Goal: Task Accomplishment & Management: Manage account settings

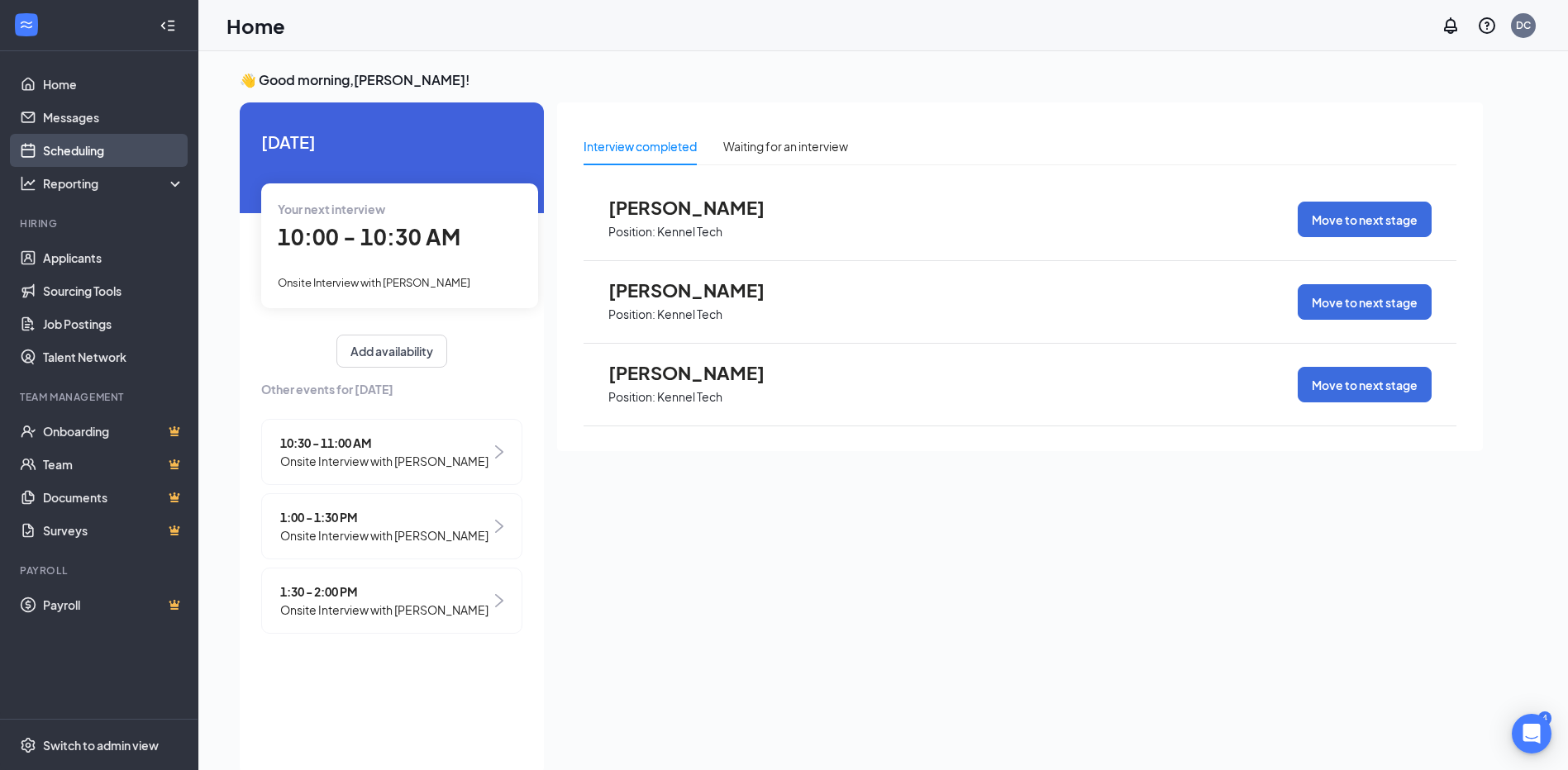
click at [85, 143] on link "Scheduling" at bounding box center [113, 150] width 141 height 33
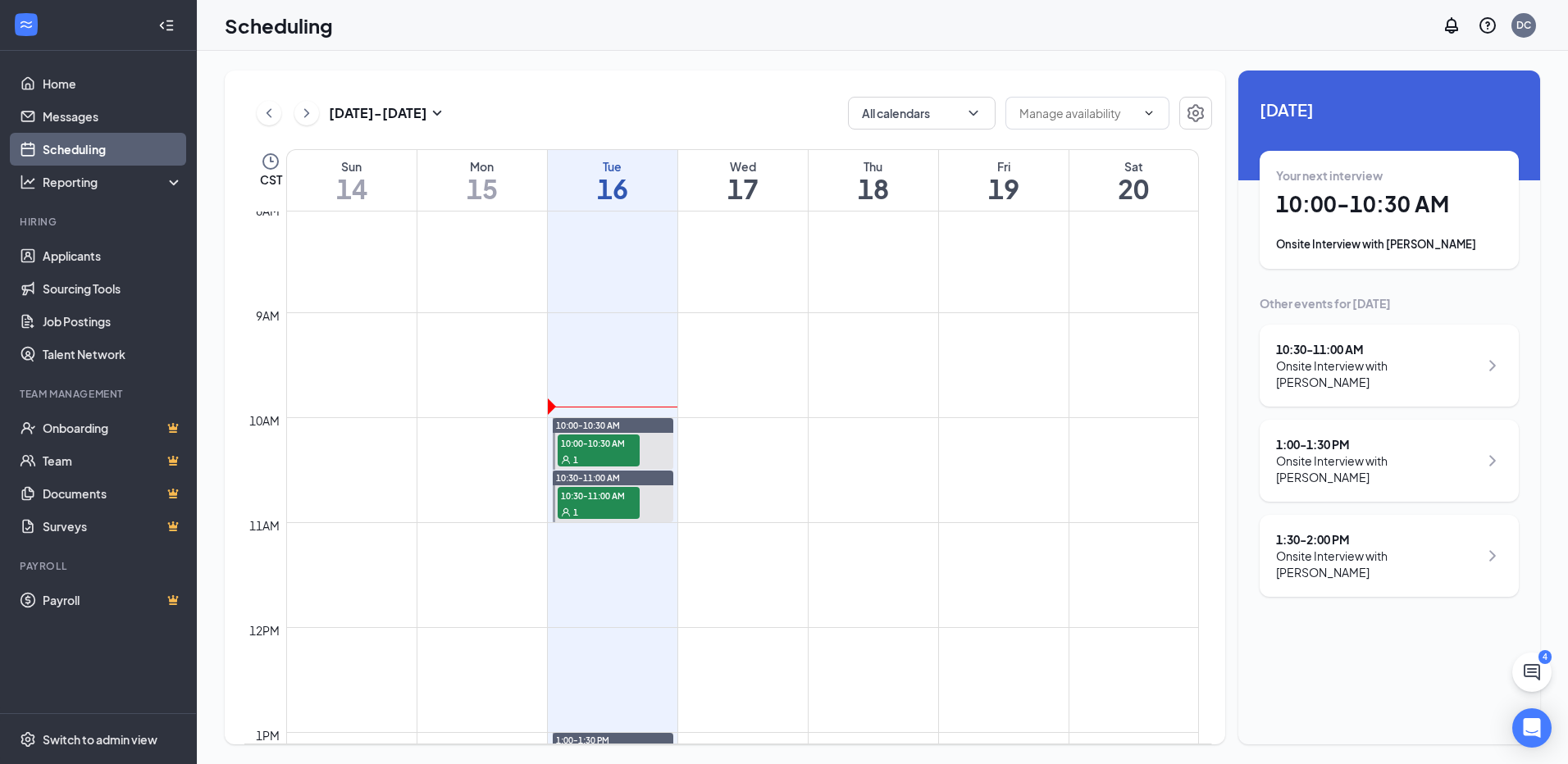
scroll to position [806, 0]
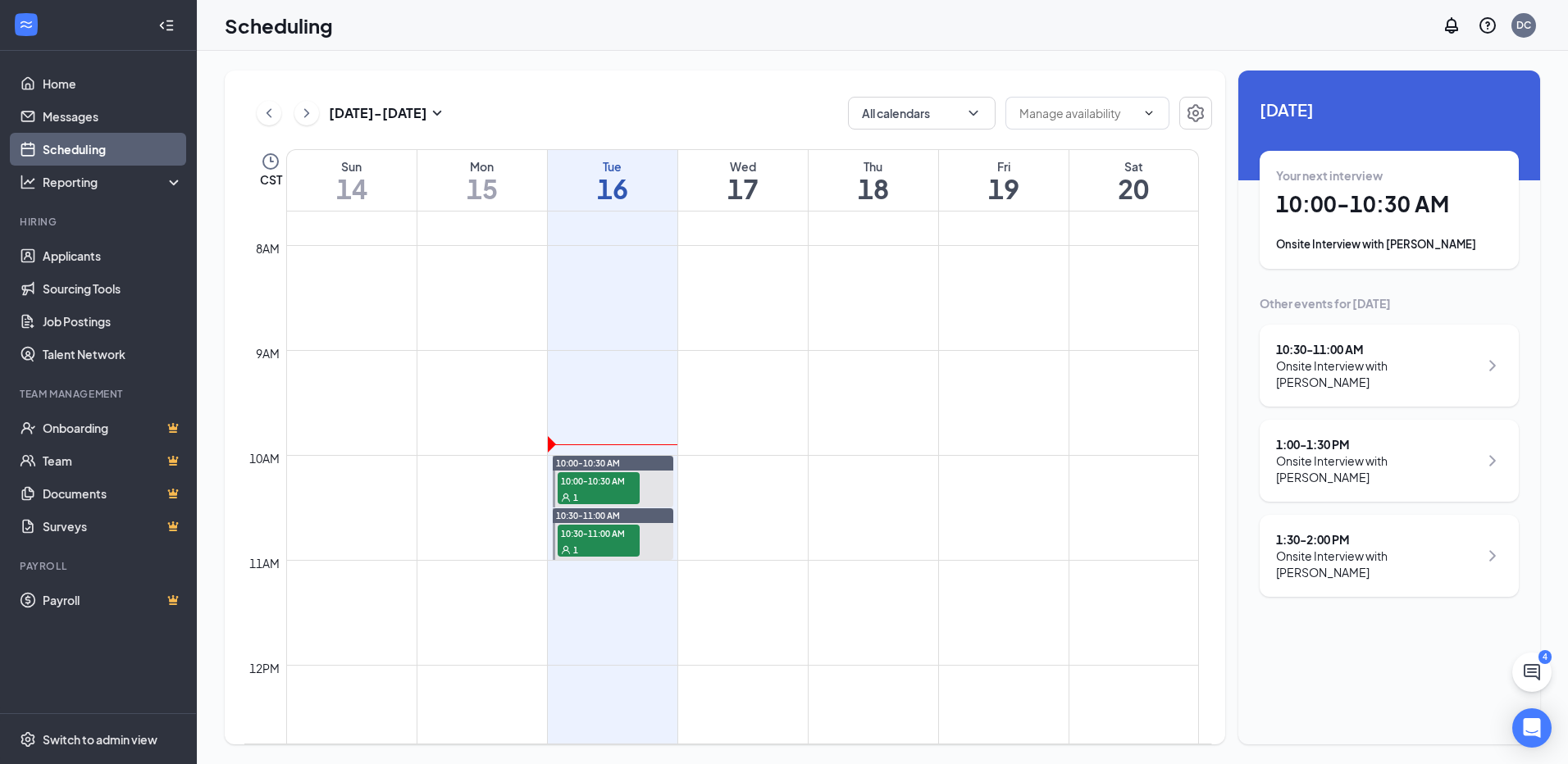
click at [1408, 228] on div "Your next interview 10:00 - 10:30 AM Onsite Interview with [PERSON_NAME]" at bounding box center [1389, 210] width 227 height 85
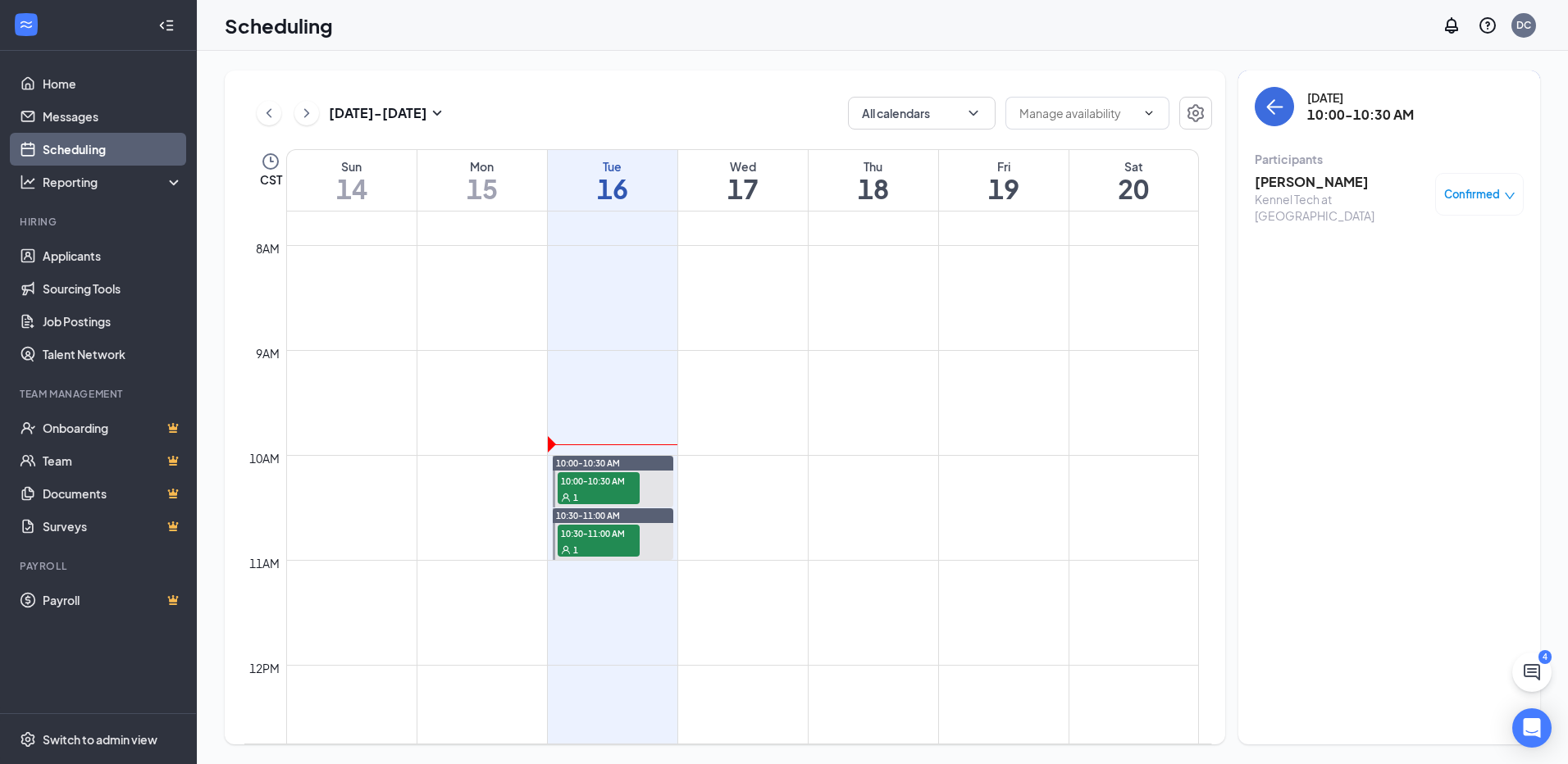
click at [1332, 184] on h3 "[PERSON_NAME]" at bounding box center [1341, 182] width 172 height 18
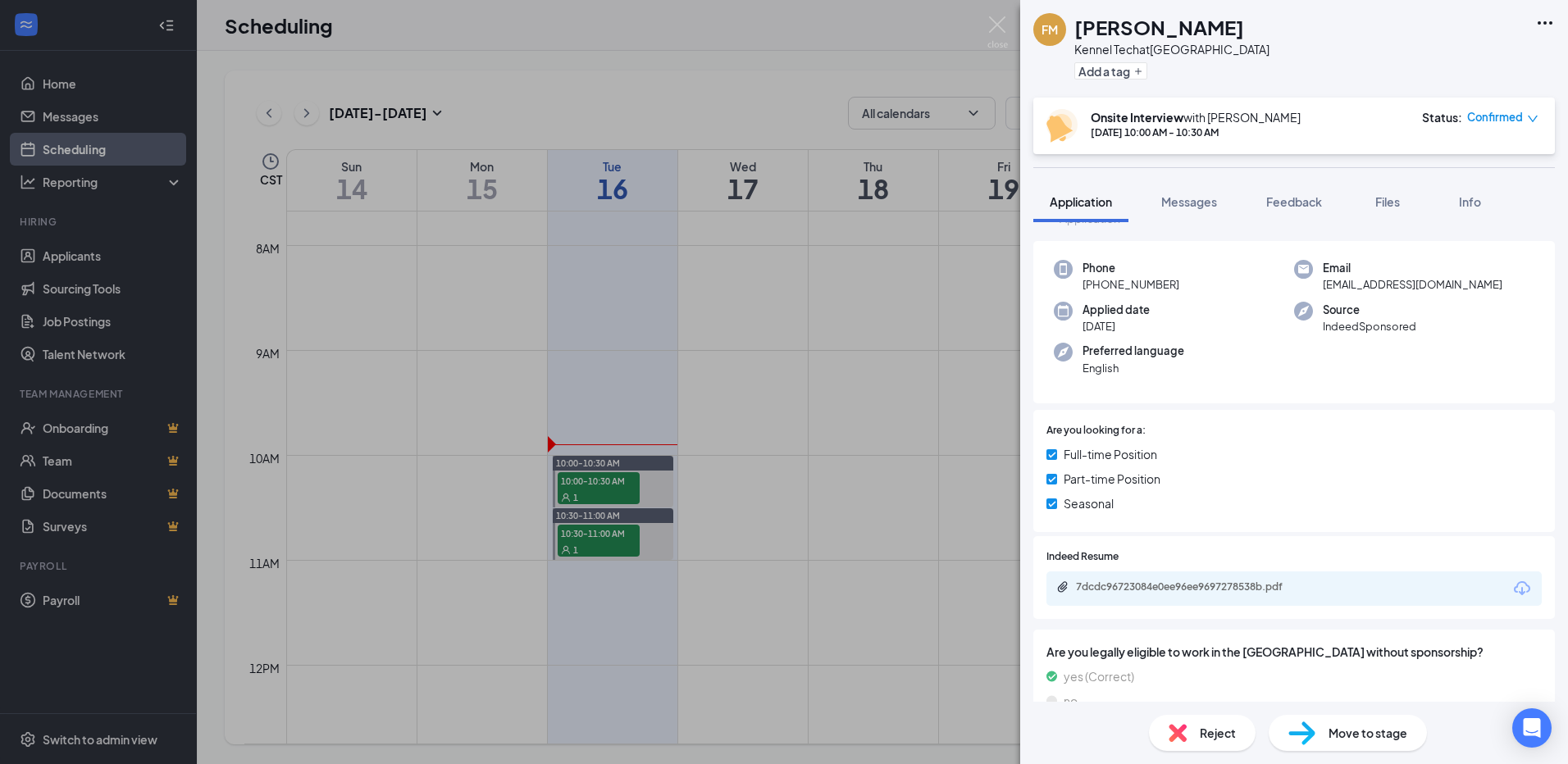
scroll to position [82, 0]
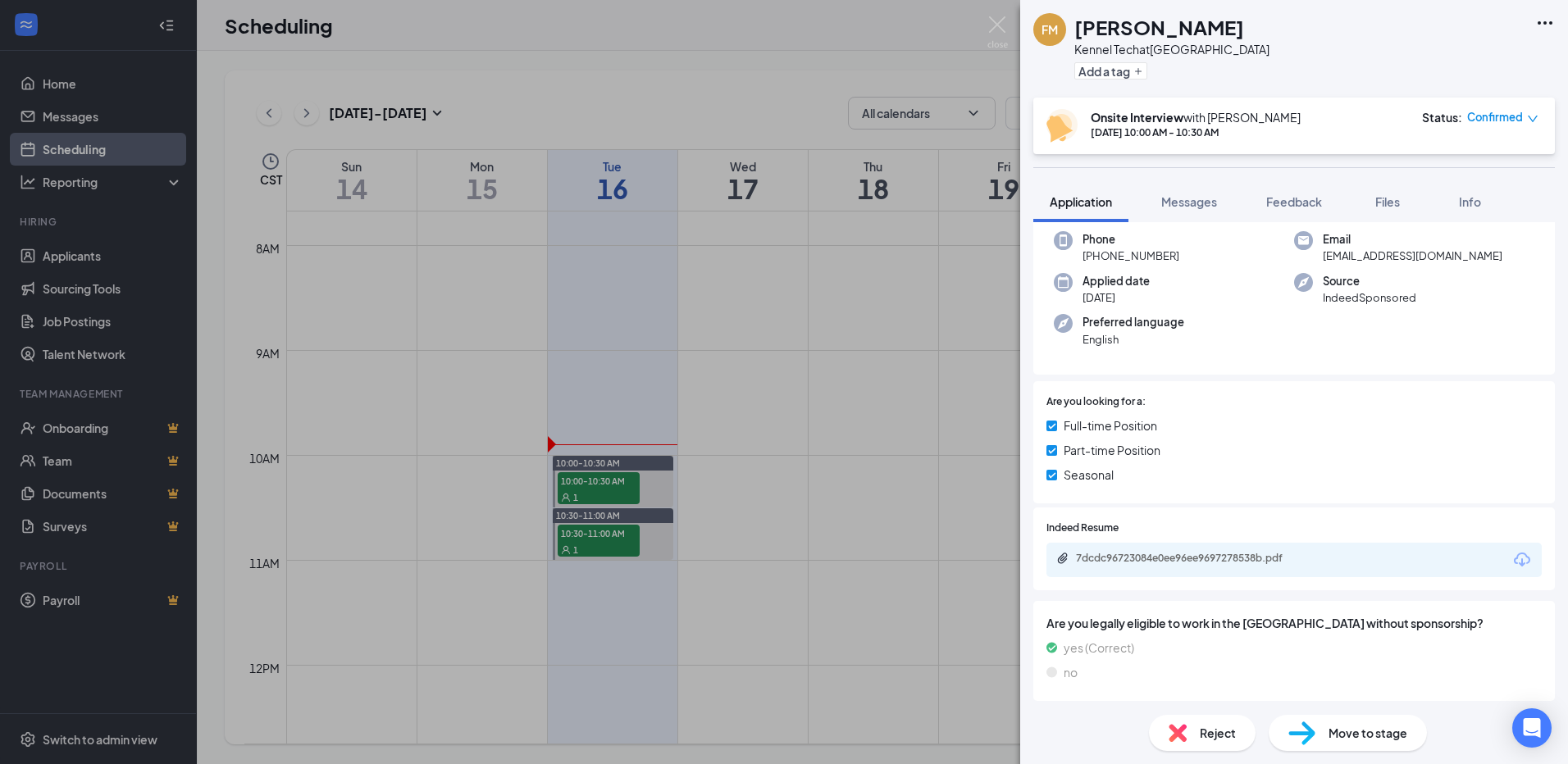
click at [1270, 550] on div "7dcdc96723084e0ee96ee9697278538b.pdf" at bounding box center [1295, 560] width 495 height 34
click at [1143, 77] on button "Add a tag" at bounding box center [1111, 71] width 73 height 18
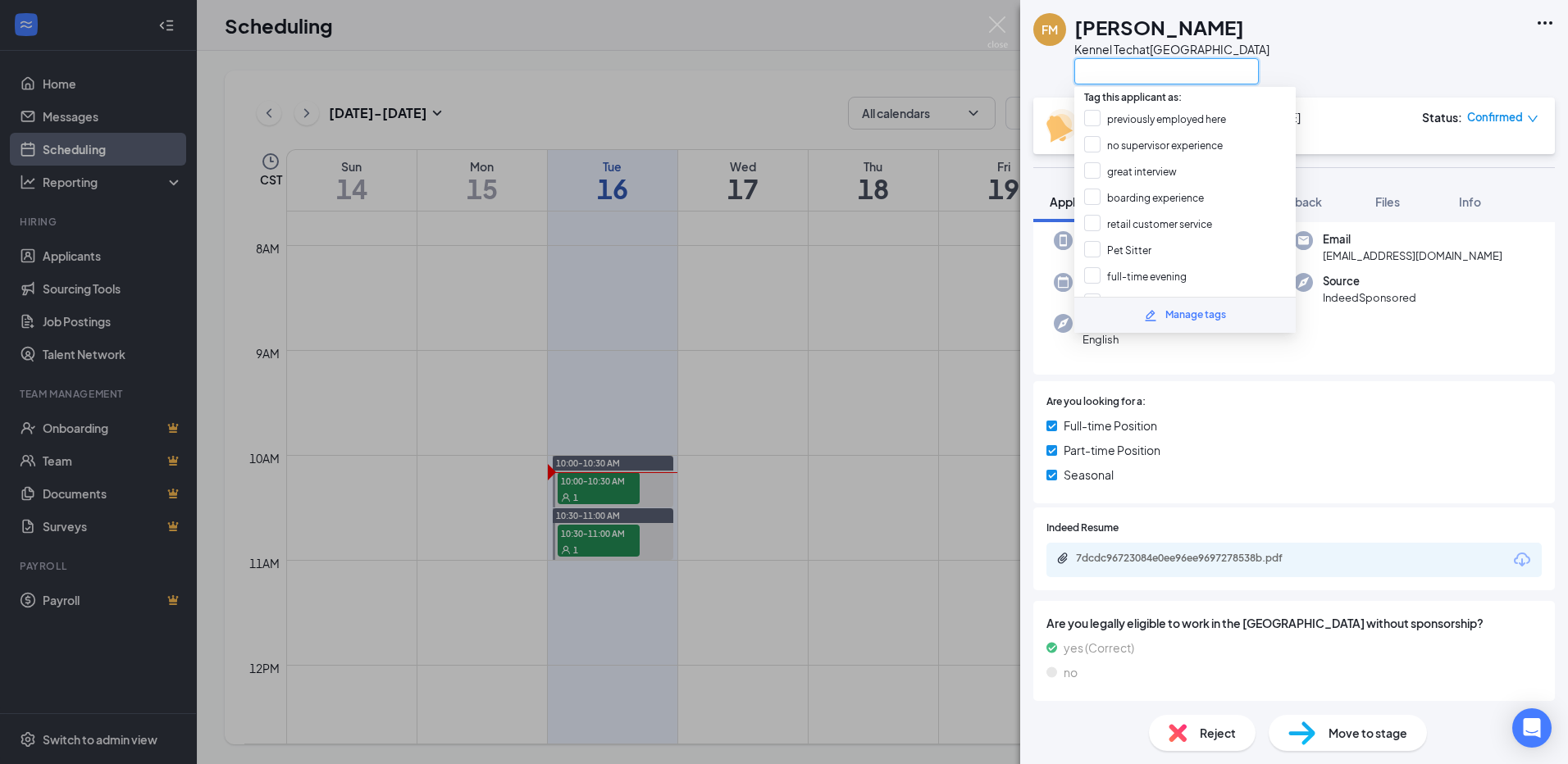
click at [1146, 72] on input "text" at bounding box center [1166, 71] width 184 height 26
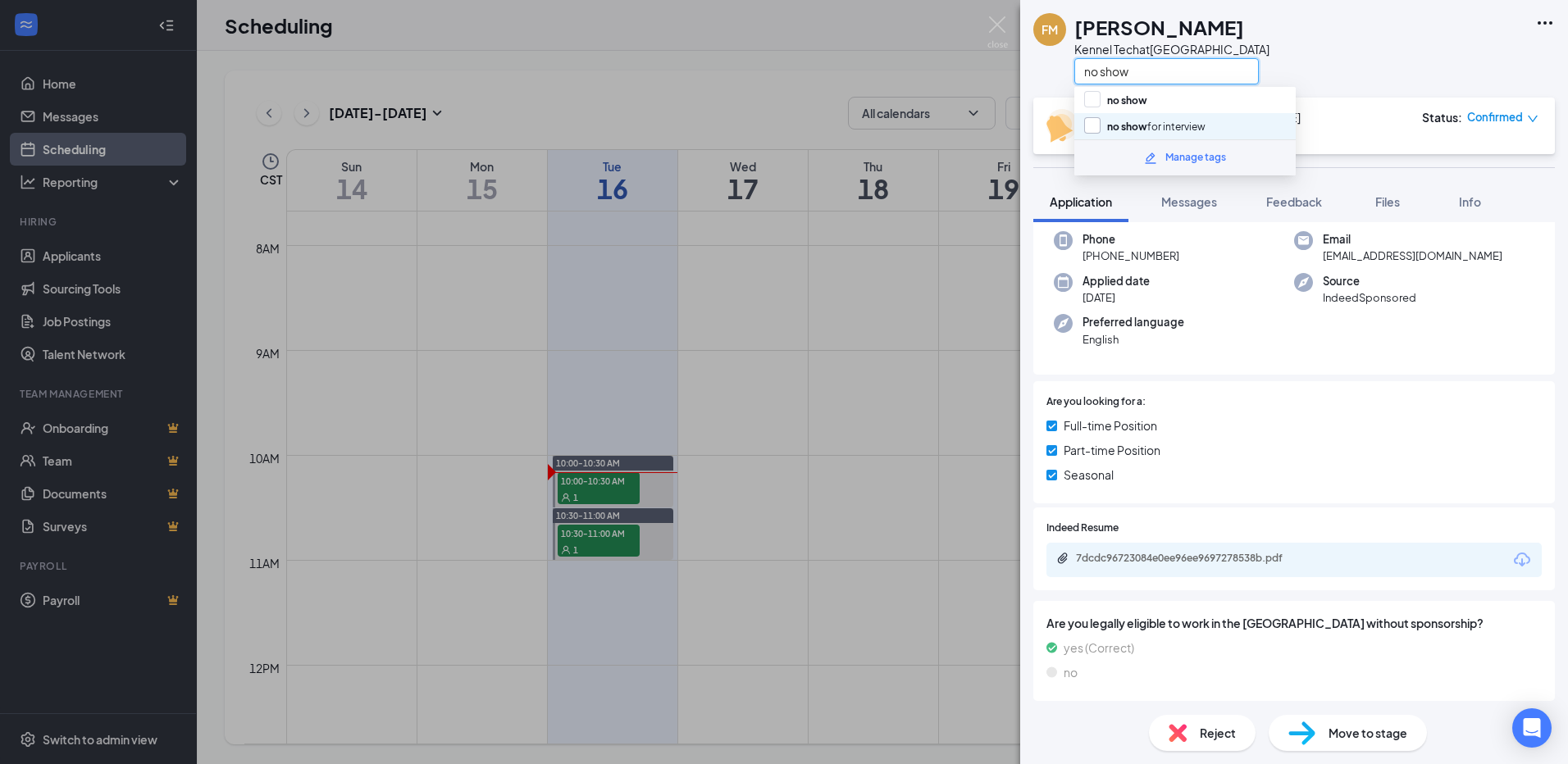
type input "no show"
click at [1095, 126] on input "no show for interview" at bounding box center [1145, 126] width 122 height 18
checkbox input "true"
click at [1371, 441] on div "Full-time Position Part-time Position Seasonal" at bounding box center [1295, 454] width 495 height 74
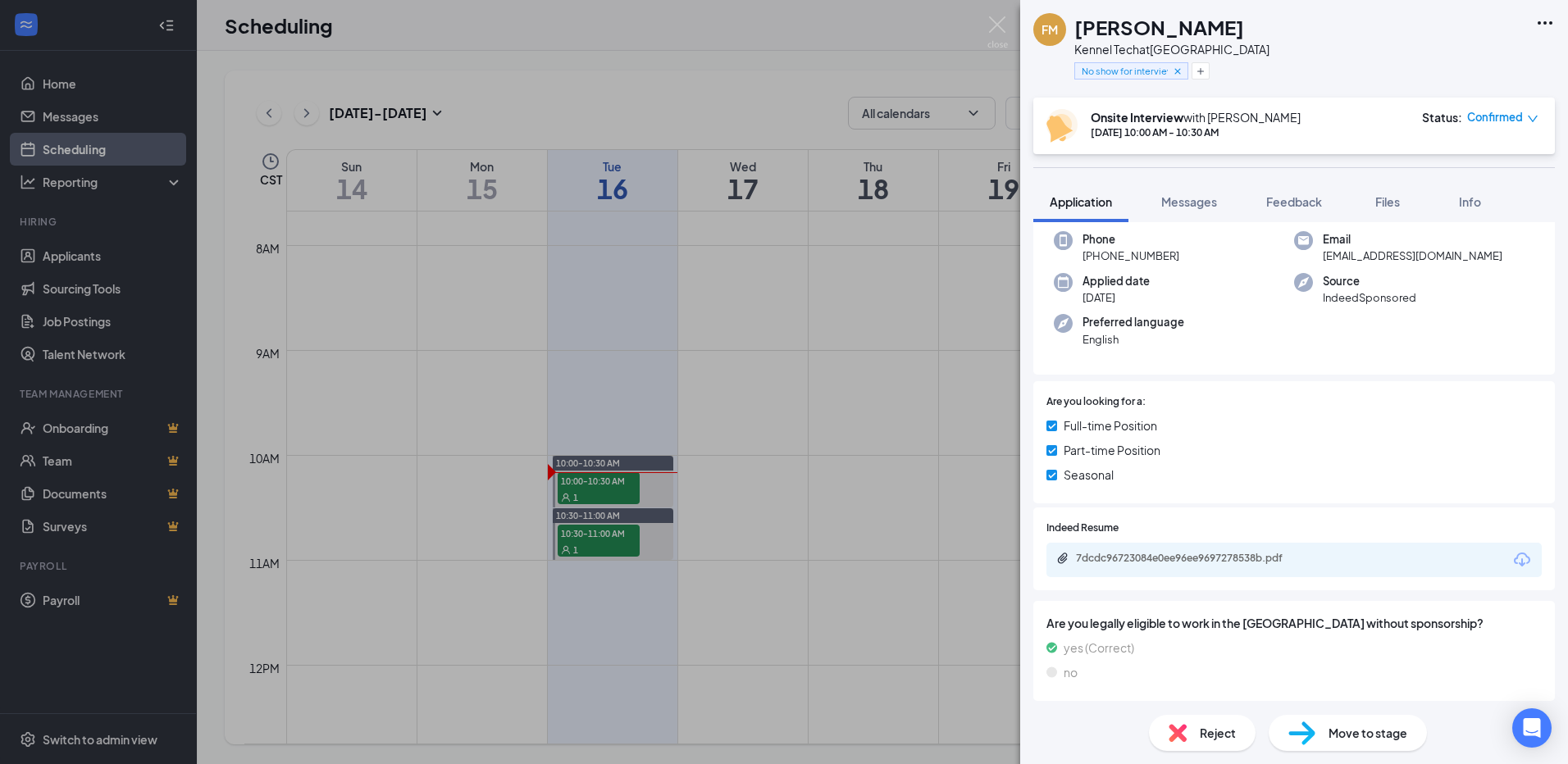
click at [1209, 731] on span "Reject" at bounding box center [1218, 733] width 36 height 18
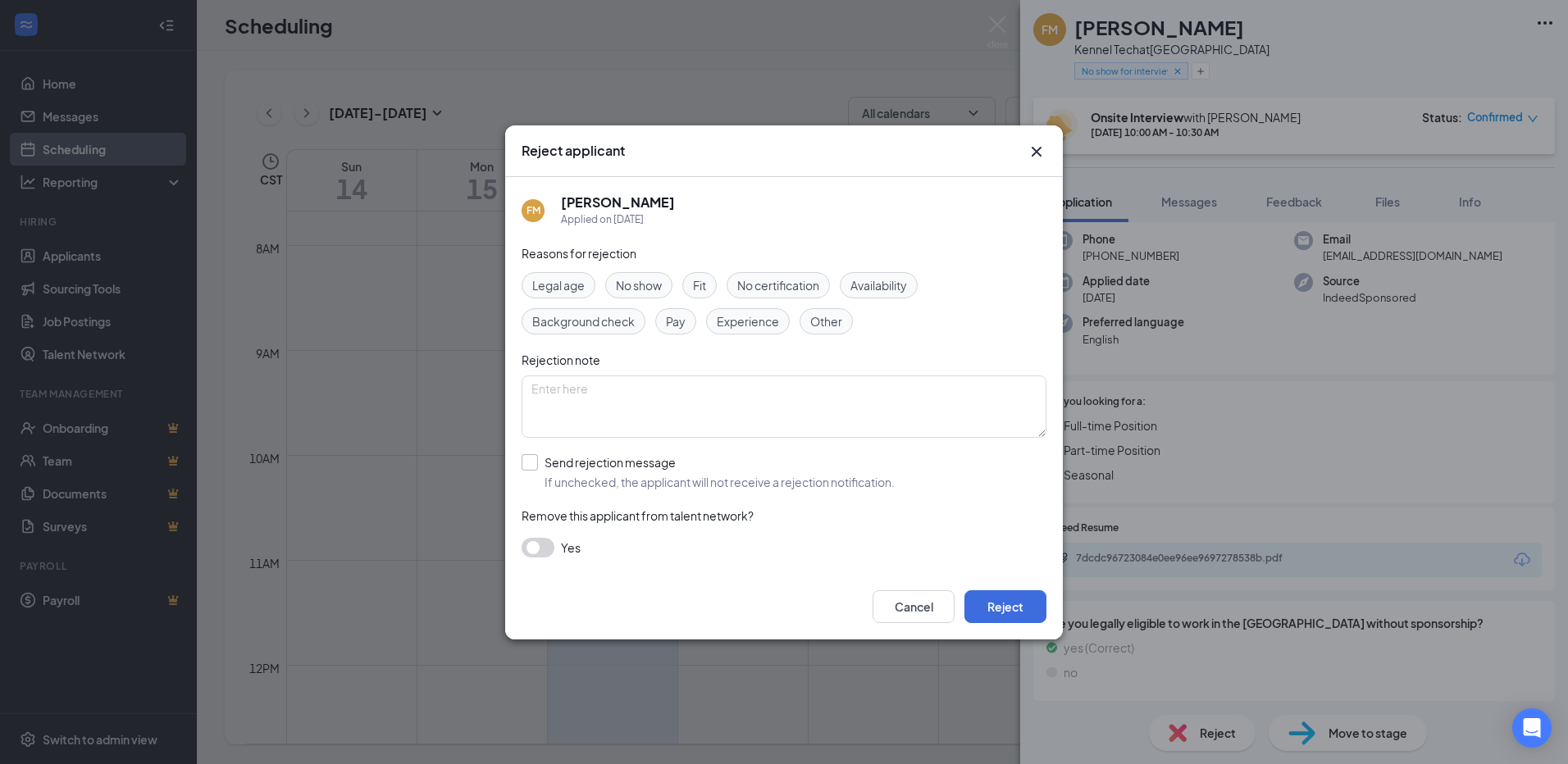
click at [530, 464] on input "Send rejection message If unchecked, the applicant will not receive a rejection…" at bounding box center [708, 472] width 373 height 36
checkbox input "true"
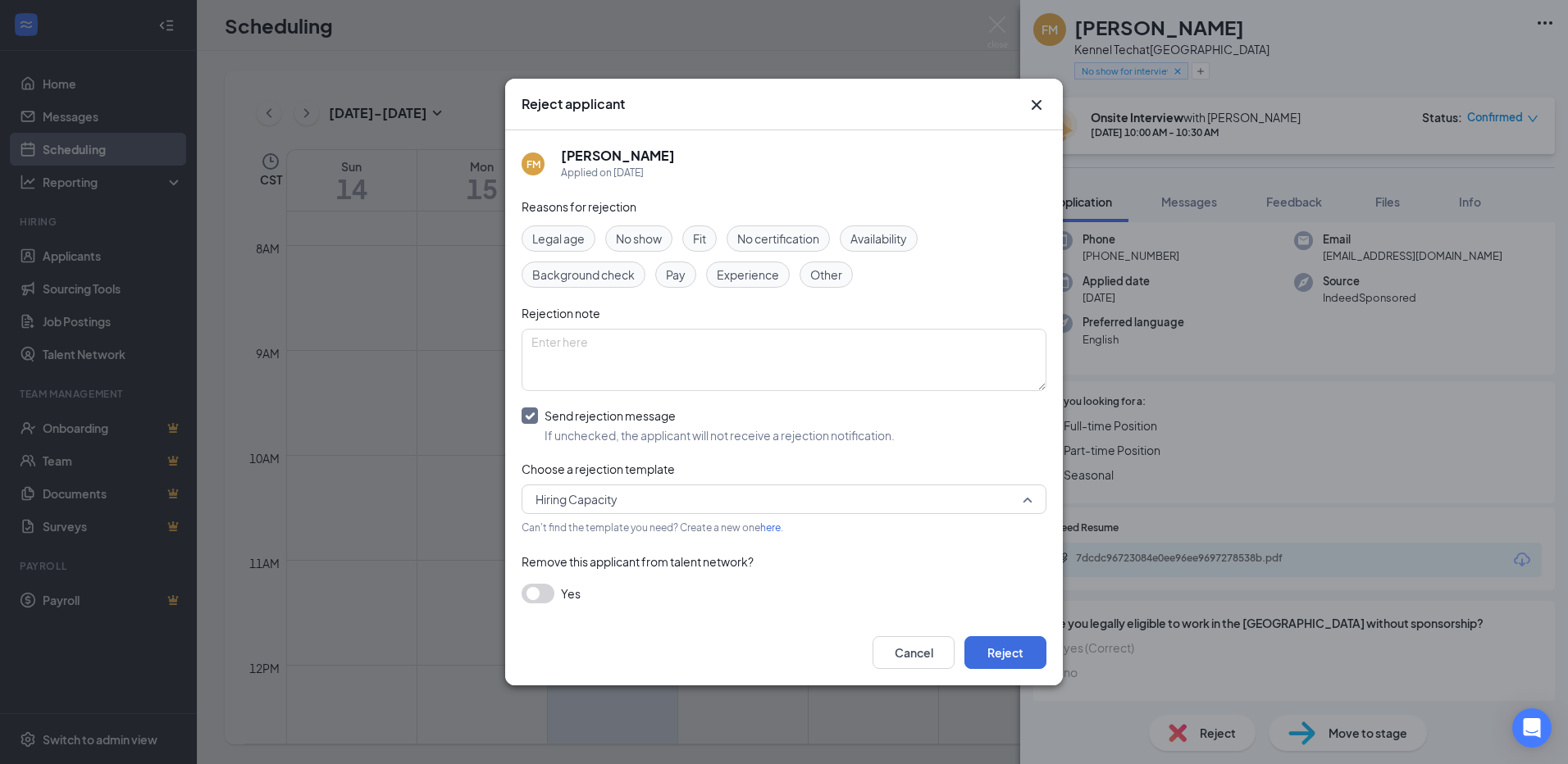
click at [553, 501] on span "Hiring Capacity" at bounding box center [576, 500] width 82 height 25
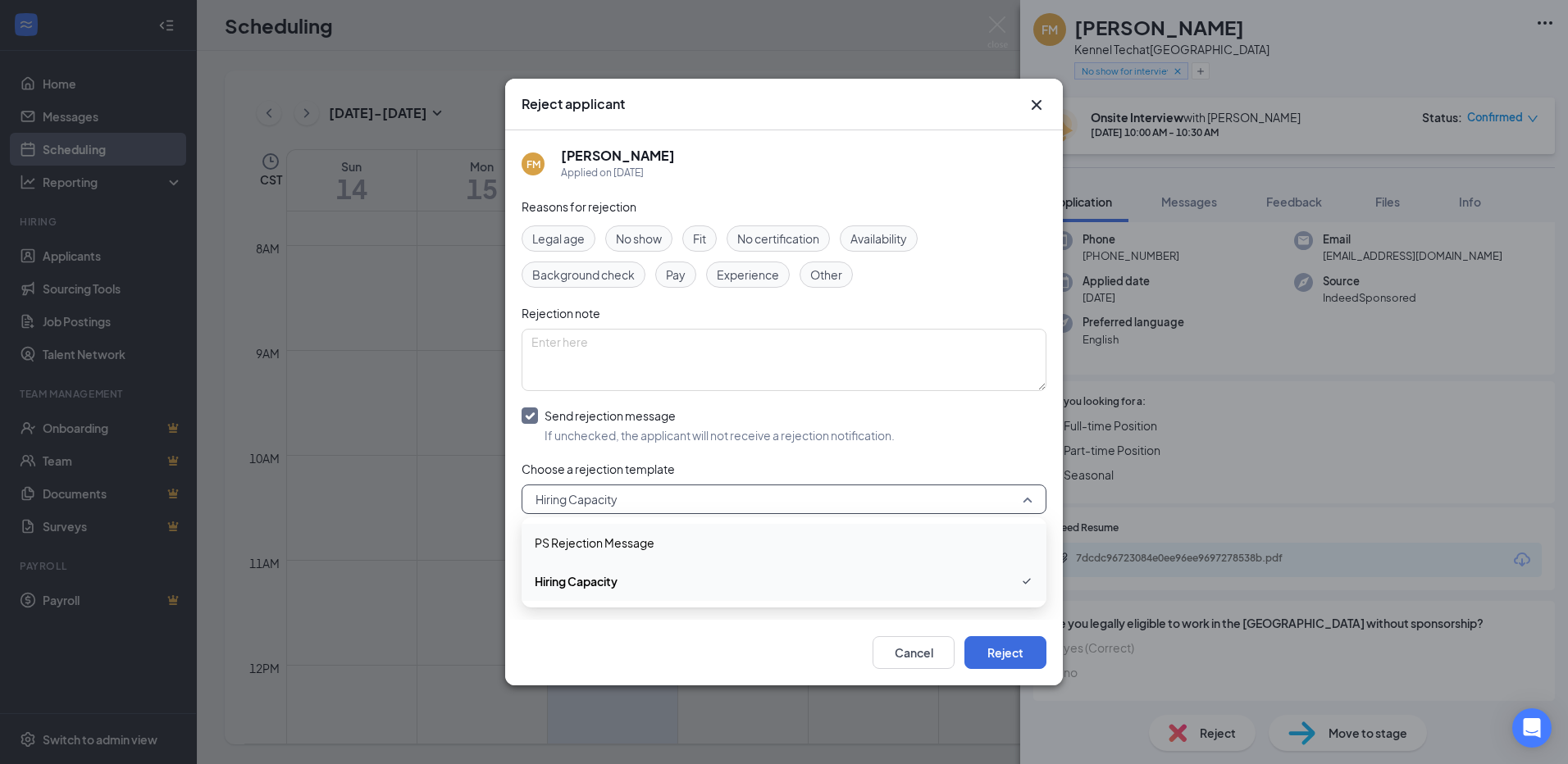
click at [553, 552] on span "PS Rejection Message" at bounding box center [595, 543] width 120 height 18
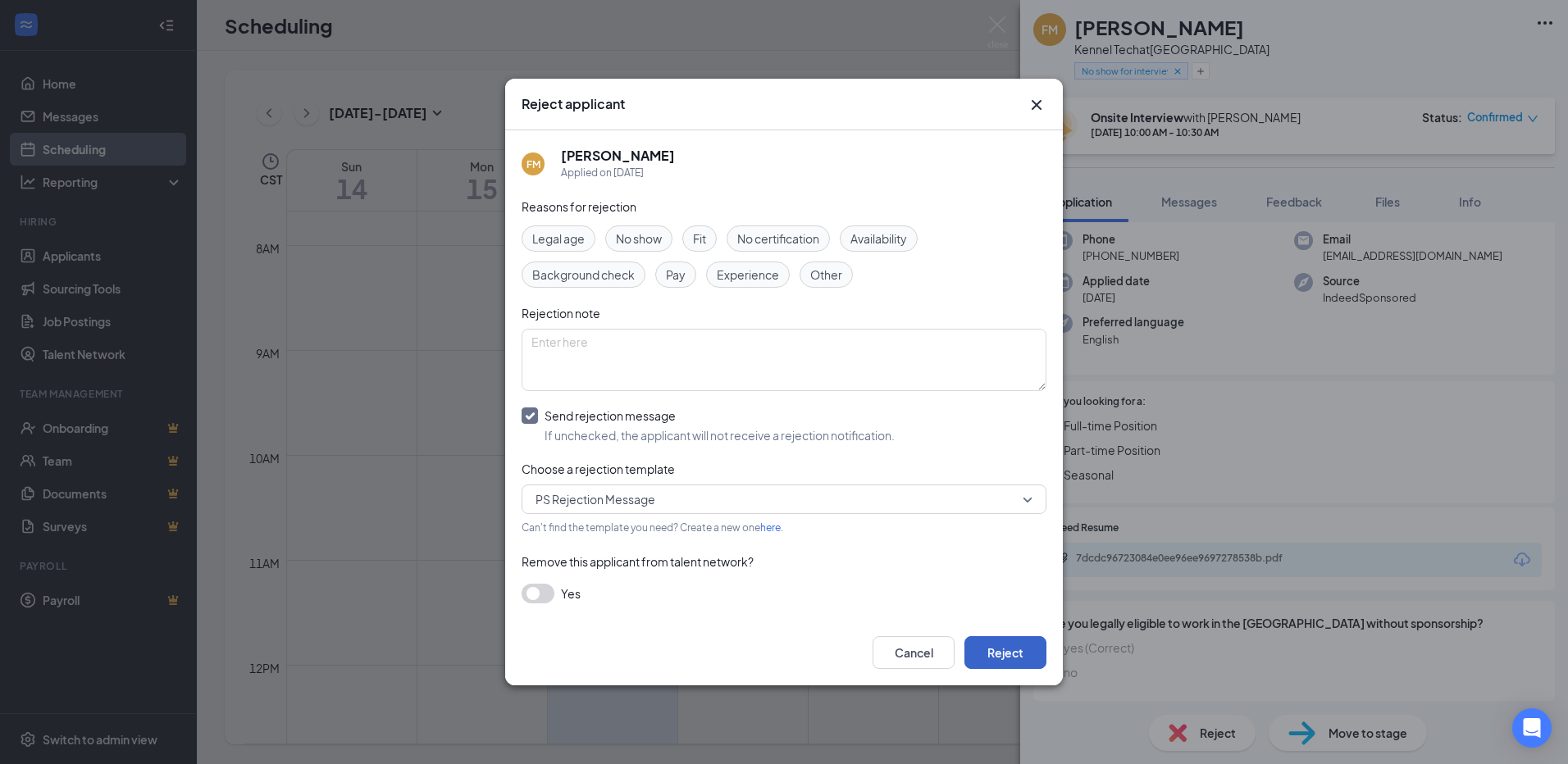
click at [1015, 653] on button "Reject" at bounding box center [1005, 652] width 82 height 33
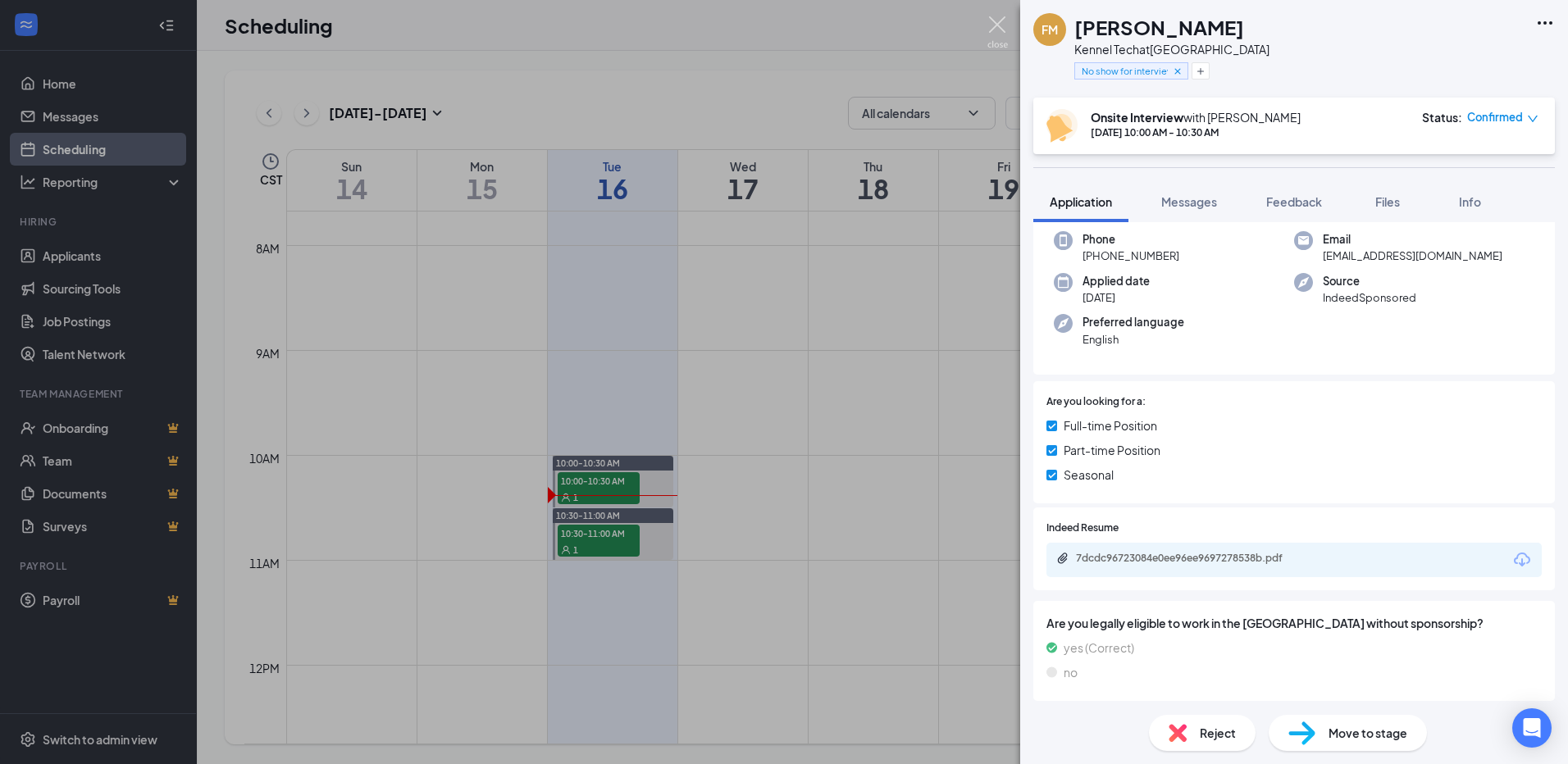
click at [994, 19] on img at bounding box center [998, 33] width 20 height 32
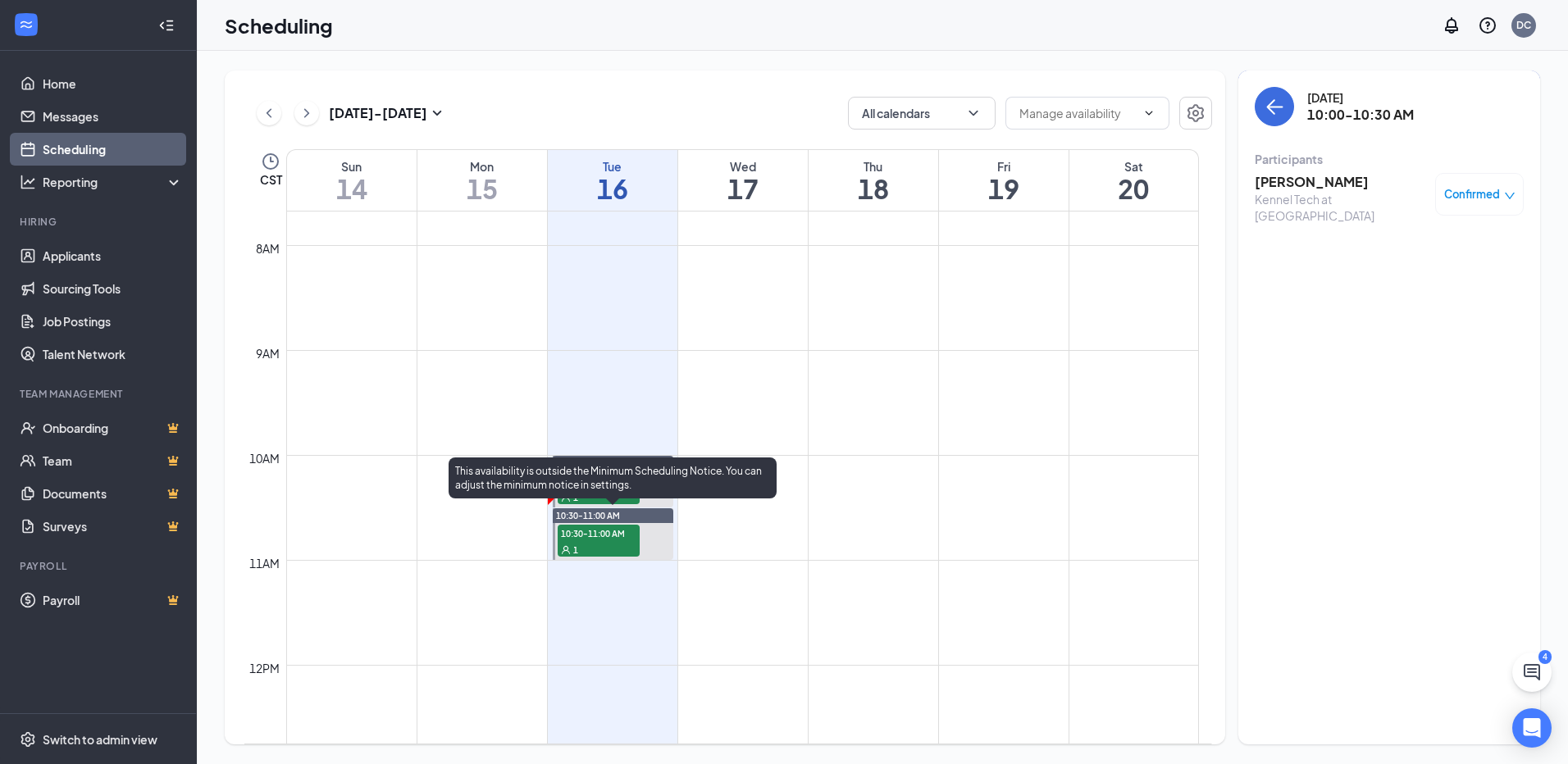
click at [609, 538] on span "10:30-11:00 AM" at bounding box center [598, 533] width 82 height 17
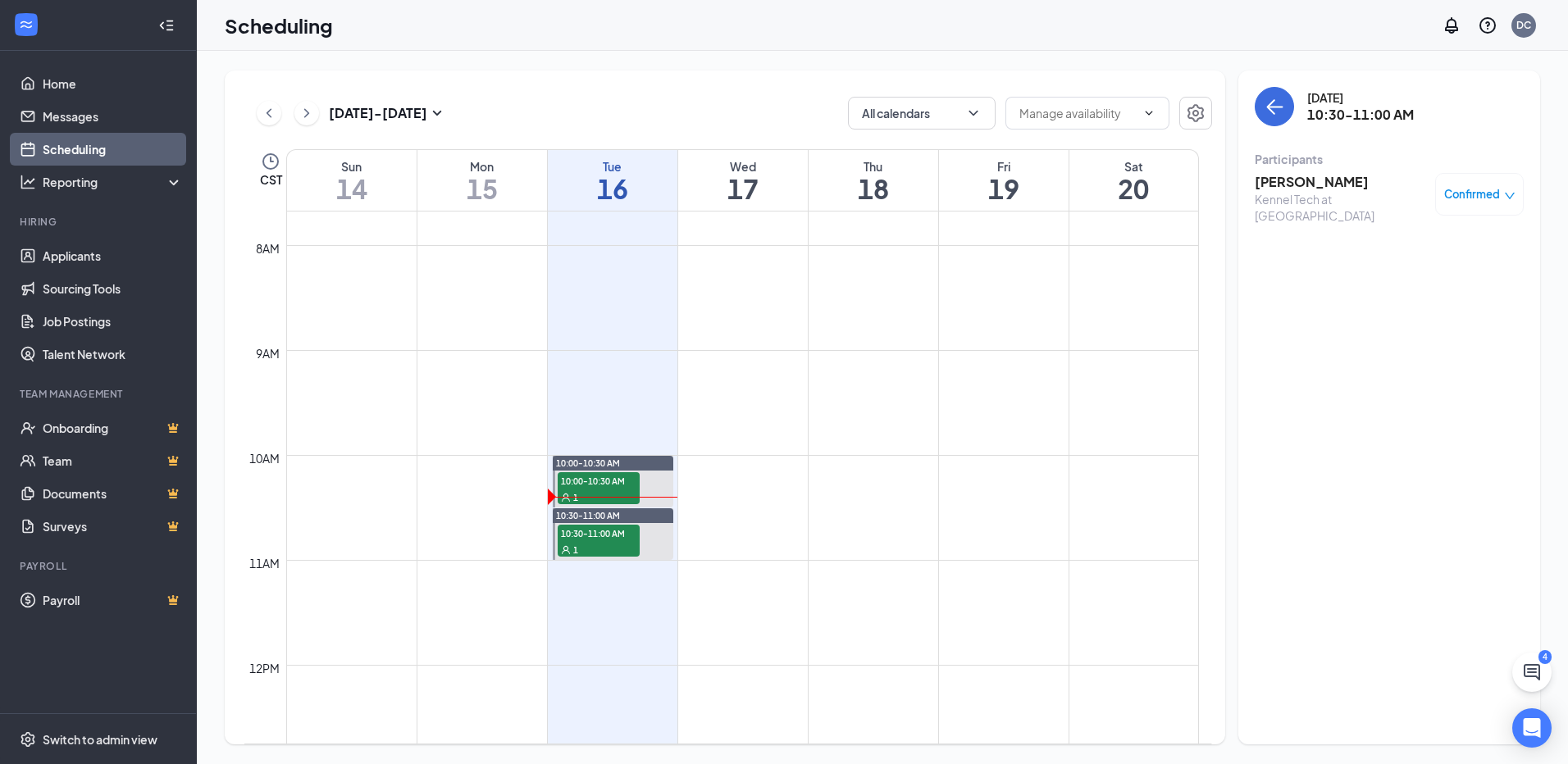
click at [1306, 175] on h3 "[PERSON_NAME]" at bounding box center [1341, 182] width 172 height 18
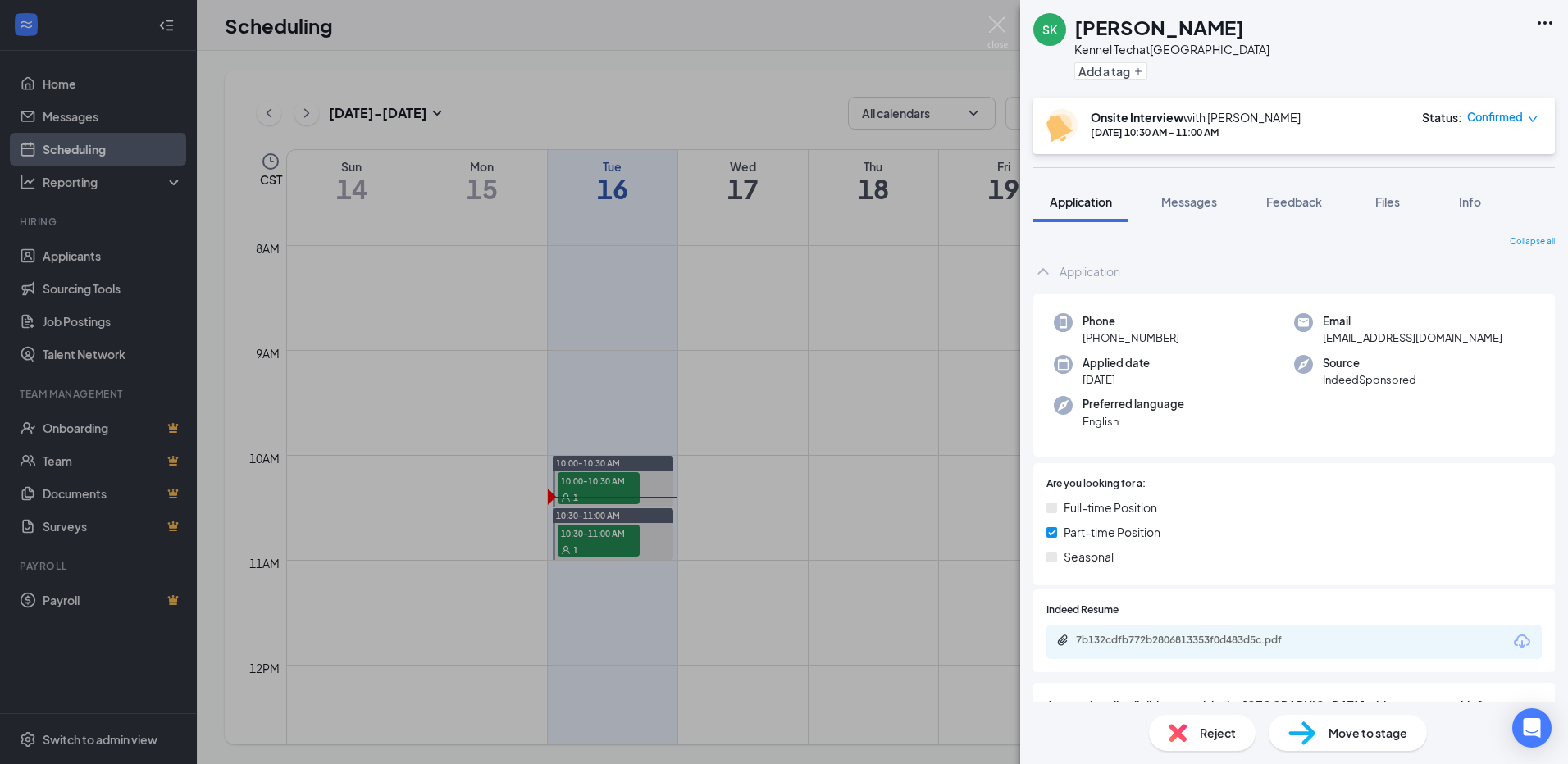
scroll to position [246, 0]
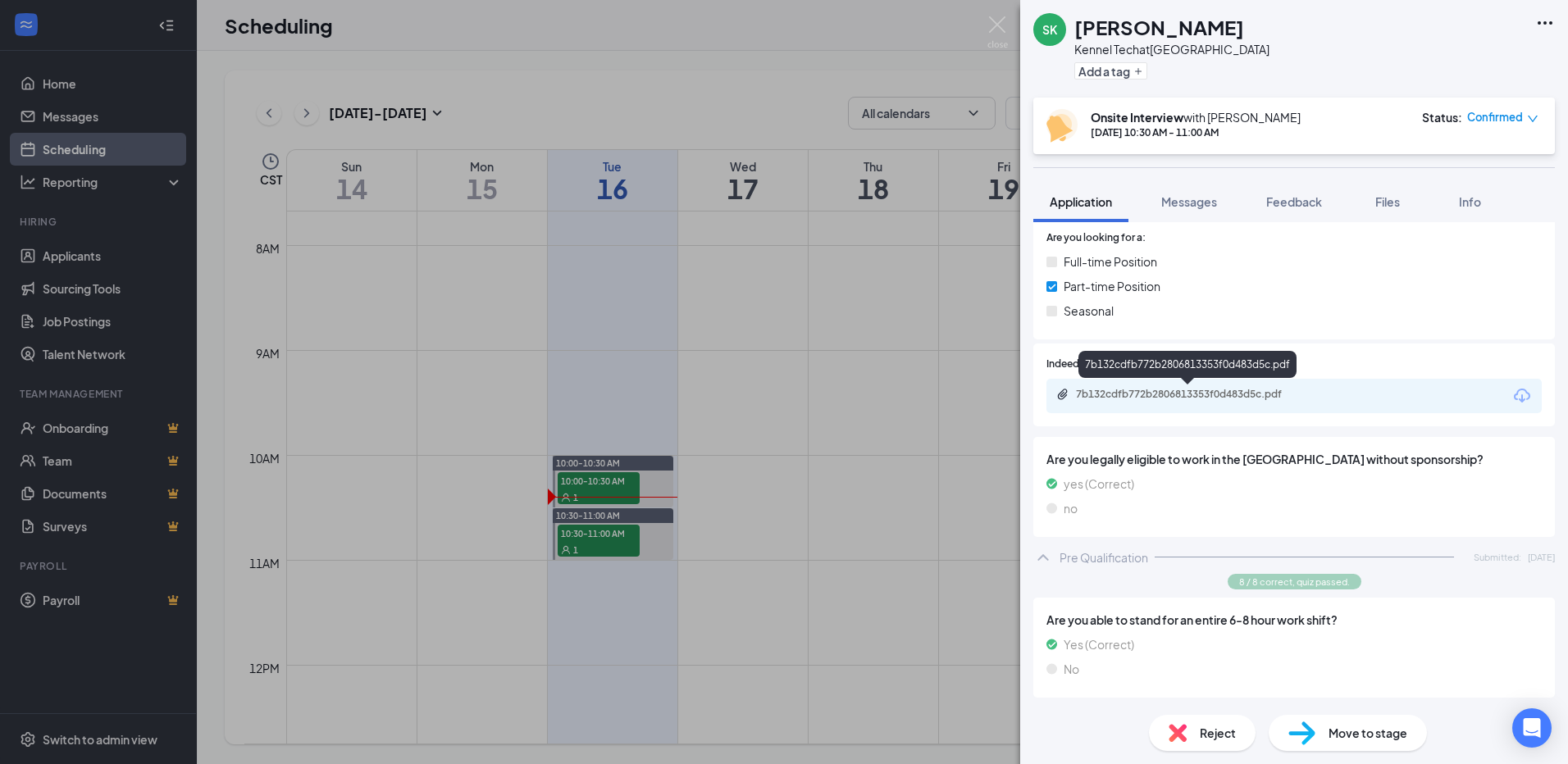
click at [1248, 394] on div "7b132cdfb772b2806813353f0d483d5c.pdf" at bounding box center [1191, 394] width 230 height 13
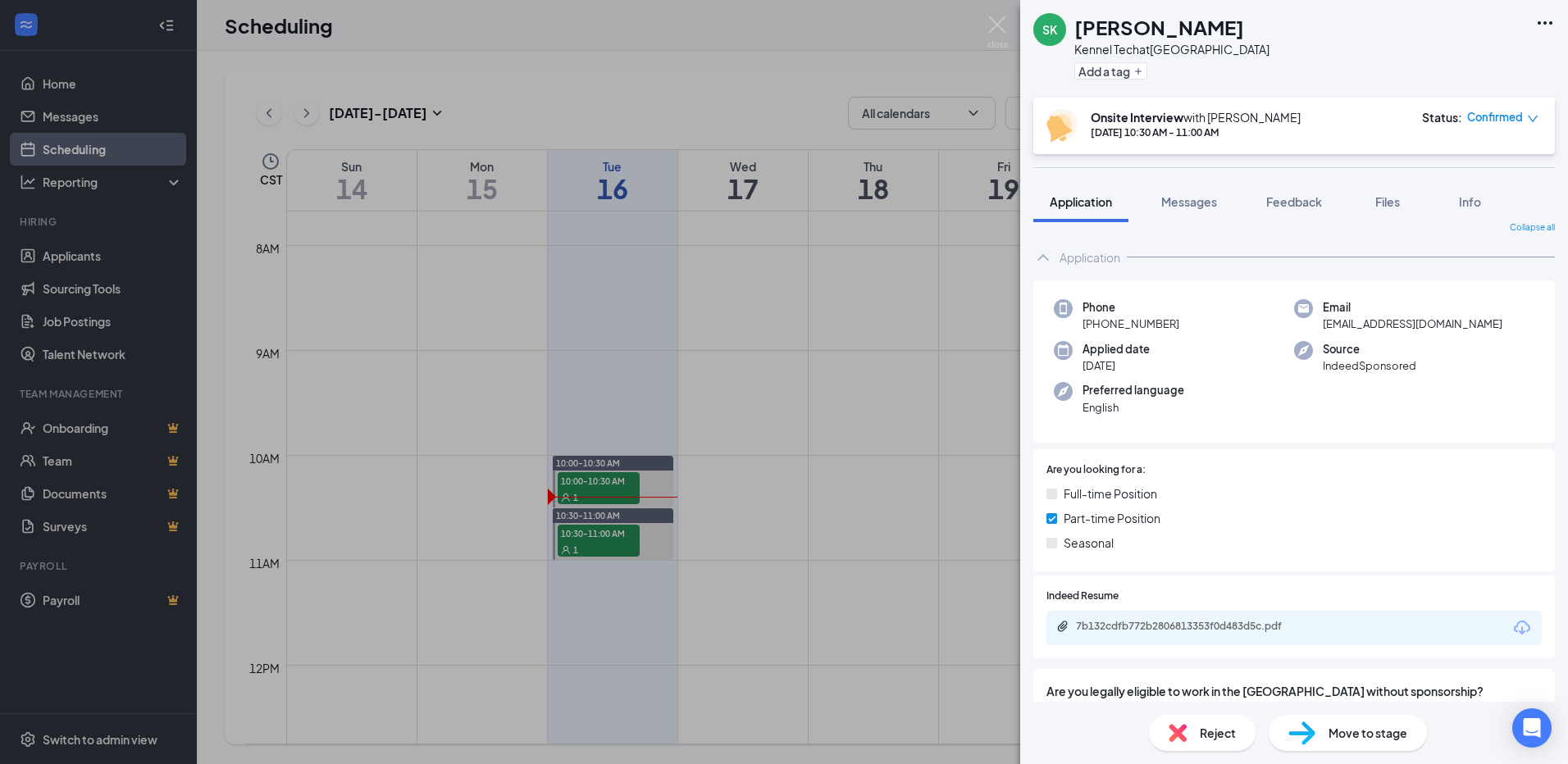
scroll to position [0, 0]
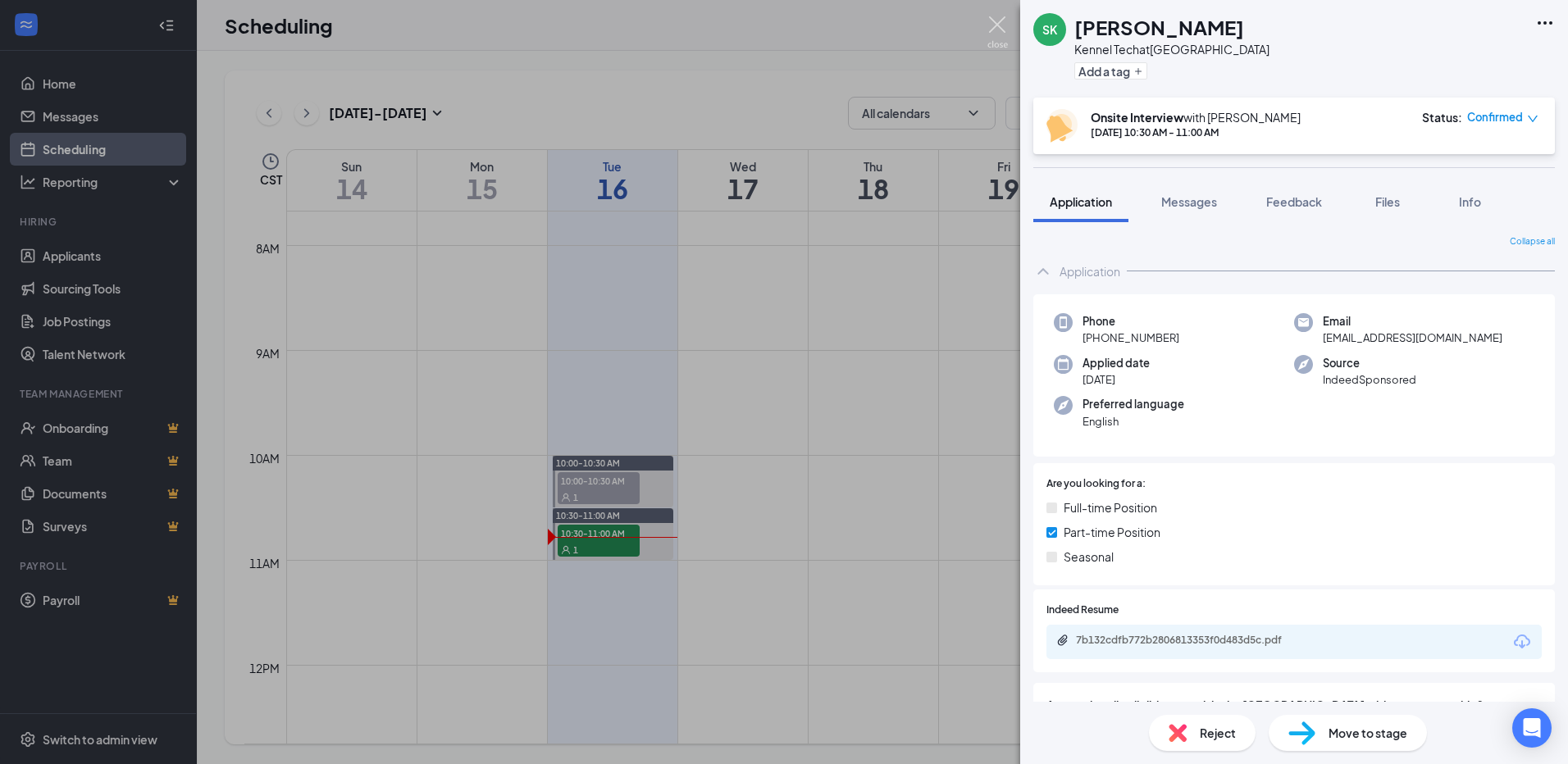
click at [1002, 18] on img at bounding box center [998, 33] width 20 height 32
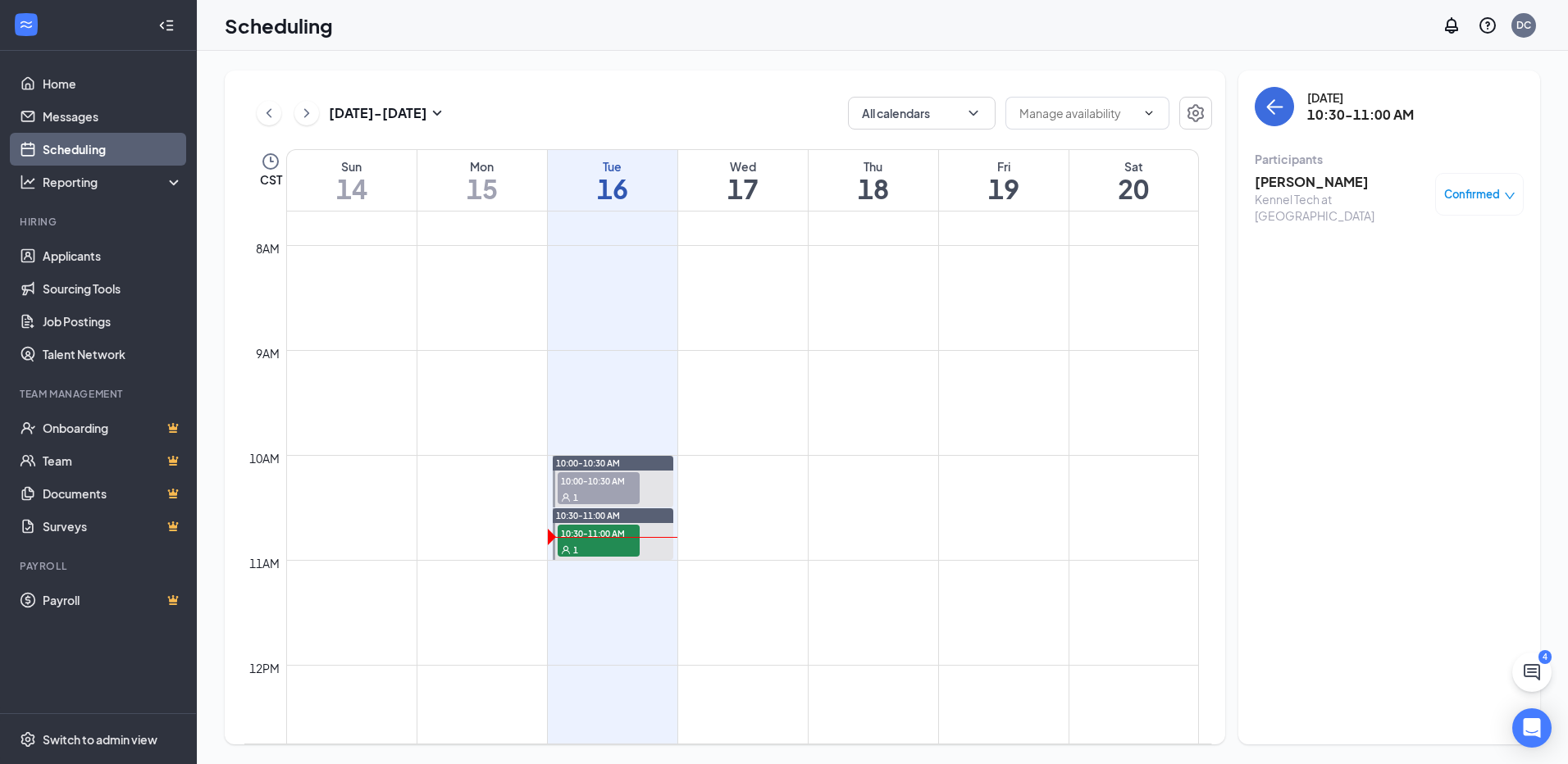
scroll to position [773, 0]
